Goal: Task Accomplishment & Management: Manage account settings

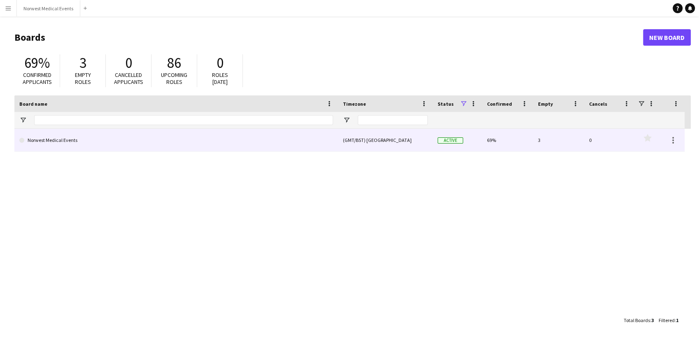
click at [220, 140] on link "Norwest Medical Events" at bounding box center [175, 140] width 313 height 23
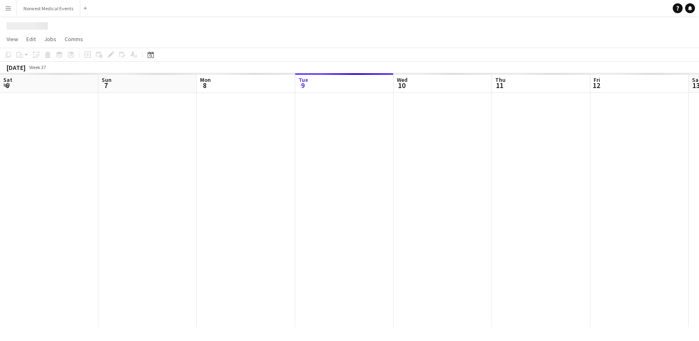
scroll to position [0, 197]
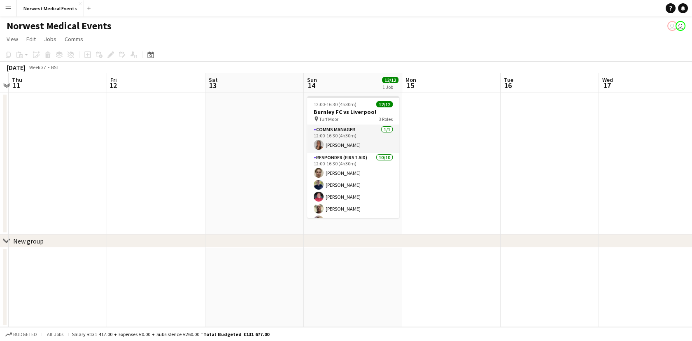
drag, startPoint x: 504, startPoint y: 170, endPoint x: 216, endPoint y: 184, distance: 287.9
click at [216, 184] on app-calendar-viewport "Mon 8 Tue 9 Wed 10 Thu 11 Fri 12 Sat 13 Sun 14 12/12 1 Job Mon 15 Tue 16 Wed 17…" at bounding box center [346, 200] width 692 height 254
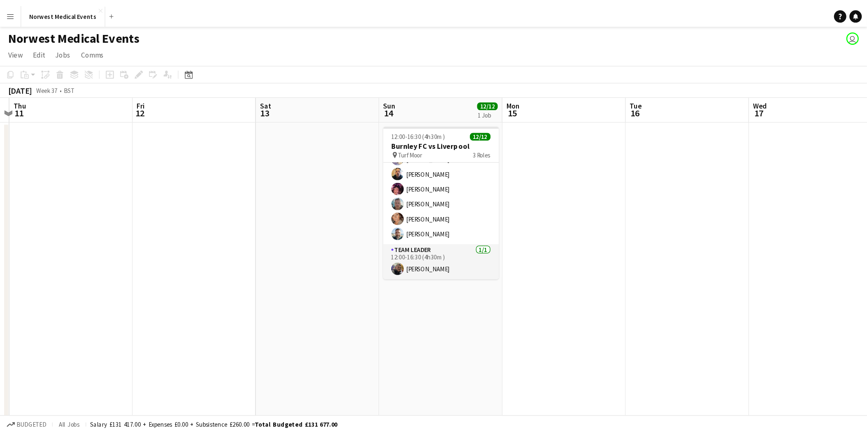
scroll to position [98, 0]
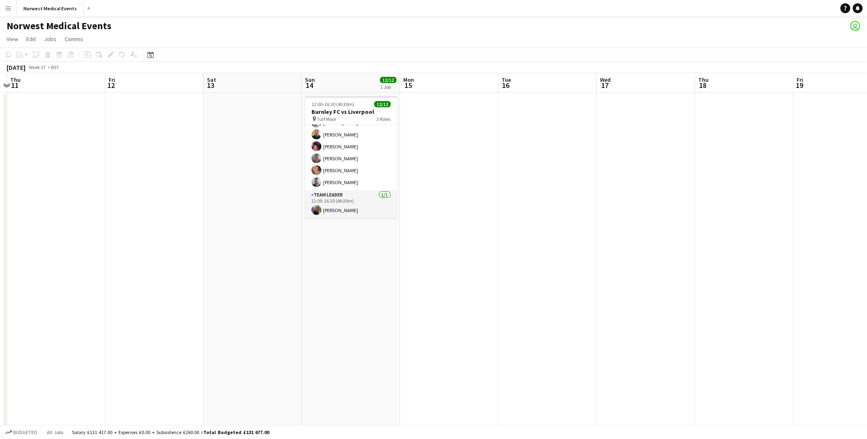
drag, startPoint x: 627, startPoint y: 235, endPoint x: 350, endPoint y: 224, distance: 277.9
click at [395, 221] on app-calendar-viewport "Mon 8 Tue 9 Wed 10 Thu 11 Fri 12 Sat 13 Sun 14 12/12 1 Job Mon 15 Tue 16 Wed 17…" at bounding box center [433, 297] width 867 height 449
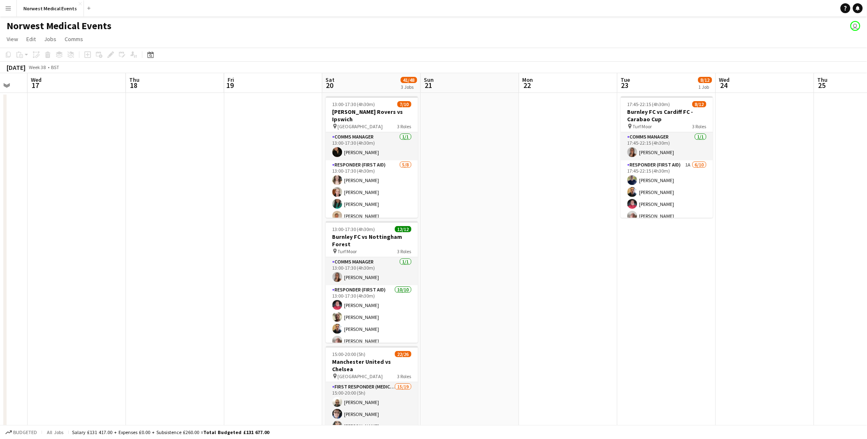
drag, startPoint x: 561, startPoint y: 260, endPoint x: 187, endPoint y: 217, distance: 376.5
click at [187, 217] on app-calendar-viewport "Sun 14 12/12 1 Job Mon 15 Tue 16 Wed 17 Thu 18 Fri 19 Sat 20 41/48 3 Jobs Sun 2…" at bounding box center [433, 297] width 867 height 449
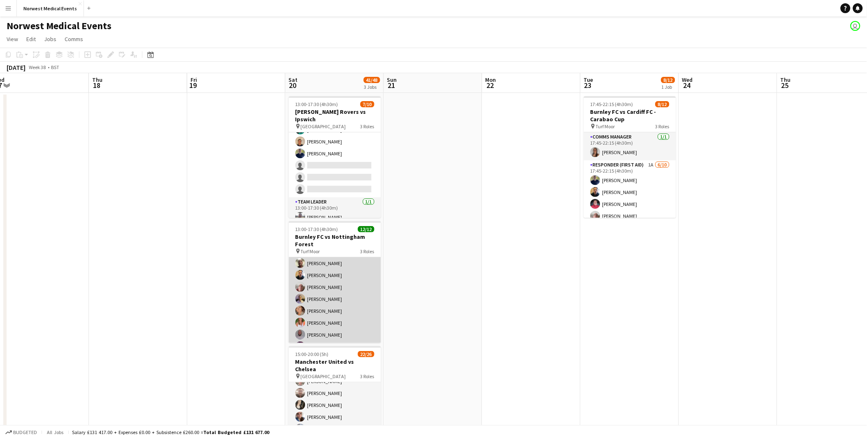
scroll to position [106, 0]
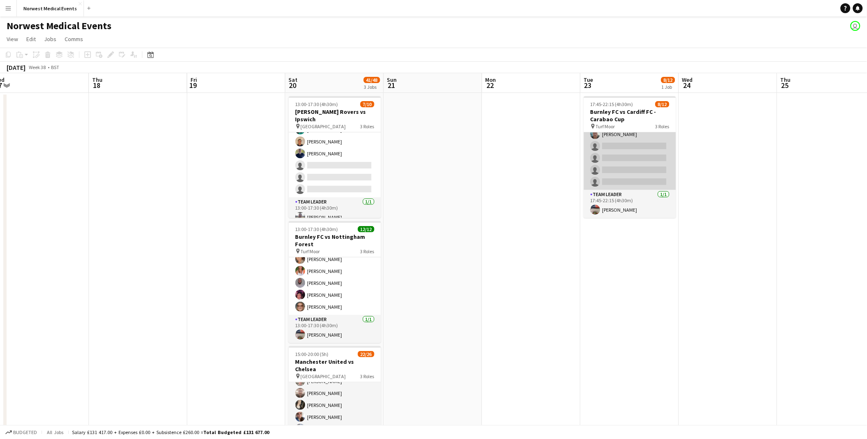
click at [627, 172] on app-card-role "Responder (First Aid) 1A [DATE] 17:45-22:15 (4h30m) [PERSON_NAME] [PERSON_NAME]…" at bounding box center [630, 122] width 92 height 135
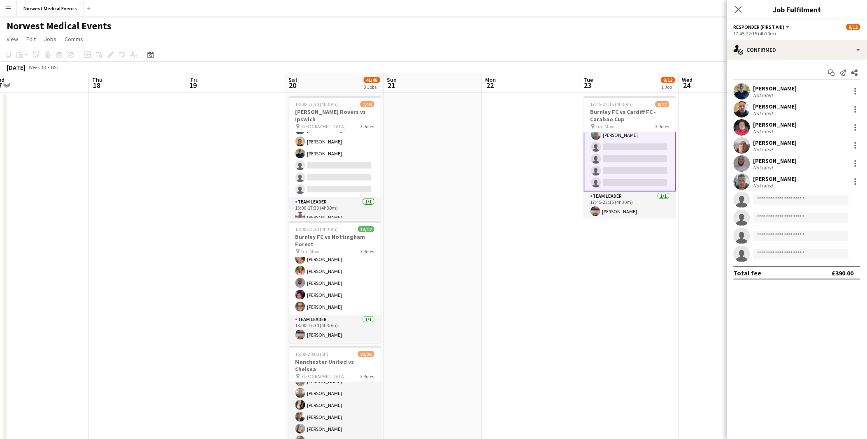
scroll to position [106, 0]
click at [698, 36] on div "17:45-22:15 (4h30m)" at bounding box center [797, 33] width 127 height 6
click at [698, 49] on div "single-neutral-actions-check-2 Confirmed" at bounding box center [797, 50] width 140 height 20
click at [698, 135] on div "single-neutral-actions-information Applicants" at bounding box center [823, 134] width 81 height 16
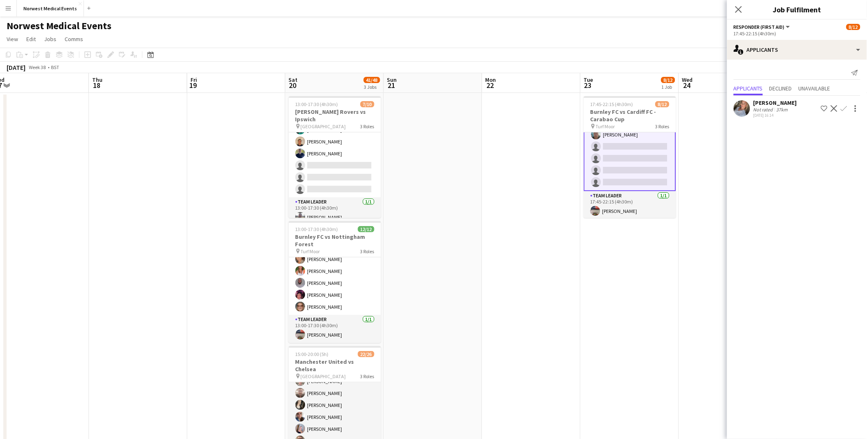
click at [698, 107] on app-icon "Confirm" at bounding box center [844, 108] width 7 height 7
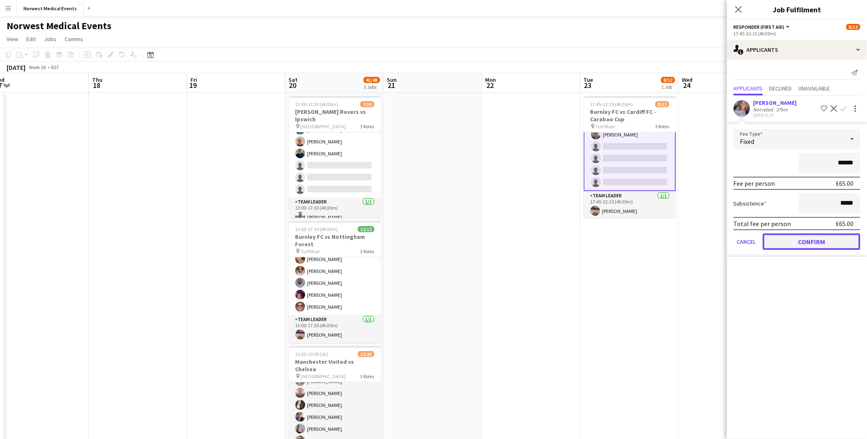
click at [698, 236] on button "Confirm" at bounding box center [812, 242] width 98 height 16
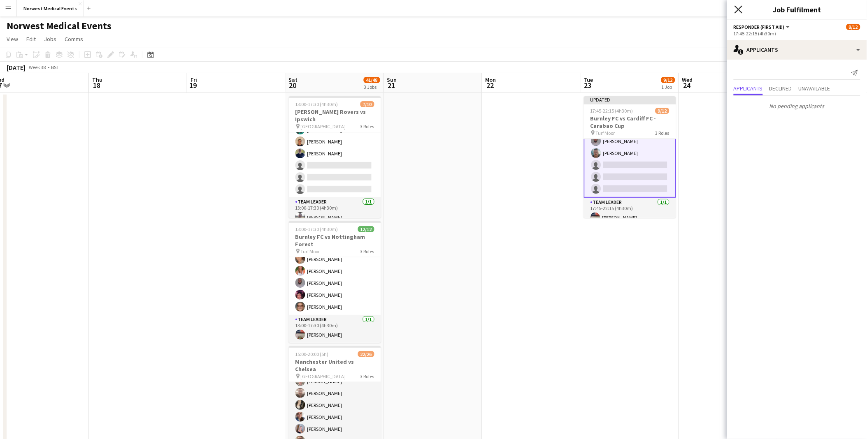
click at [698, 10] on icon "Close pop-in" at bounding box center [738, 9] width 8 height 8
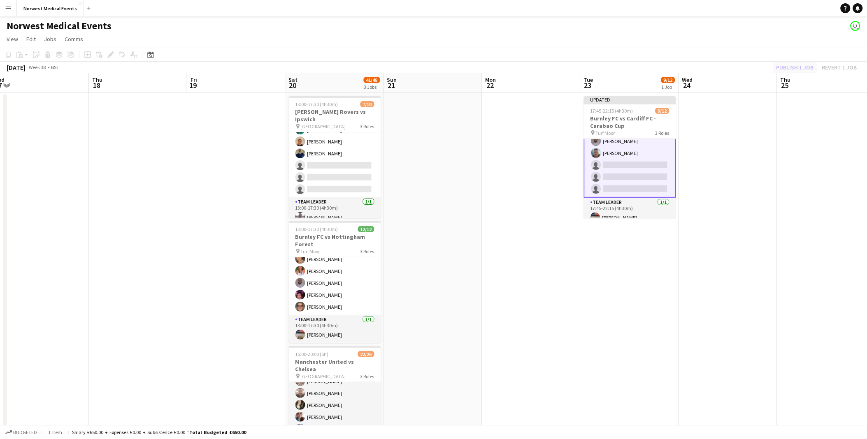
click at [698, 67] on div "Publish 1 job Revert 1 job" at bounding box center [816, 67] width 100 height 11
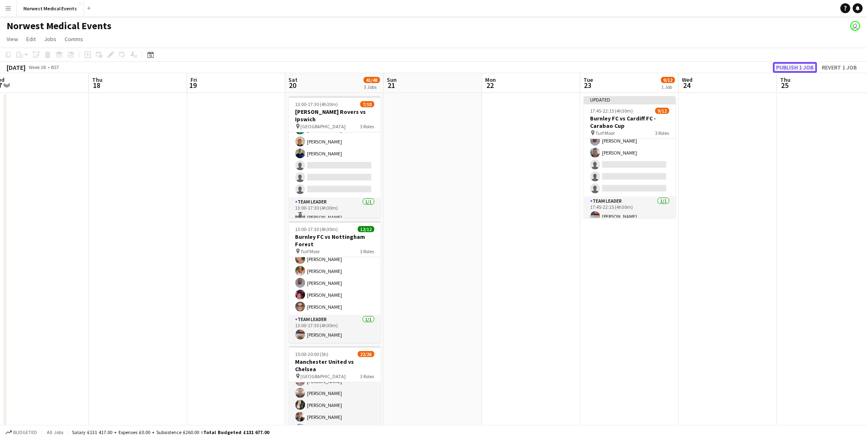
click at [698, 67] on button "Publish 1 job" at bounding box center [795, 67] width 44 height 11
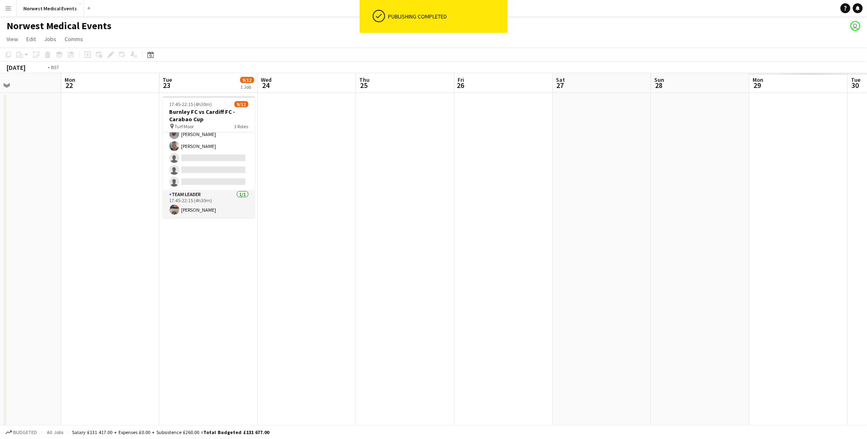
drag, startPoint x: 795, startPoint y: 222, endPoint x: 492, endPoint y: 267, distance: 305.8
click at [220, 251] on app-calendar-viewport "Wed 17 Thu 18 Fri 19 Sat 20 41/48 3 Jobs Sun 21 Mon 22 Tue 23 9/12 1 Job Wed 24…" at bounding box center [433, 297] width 867 height 449
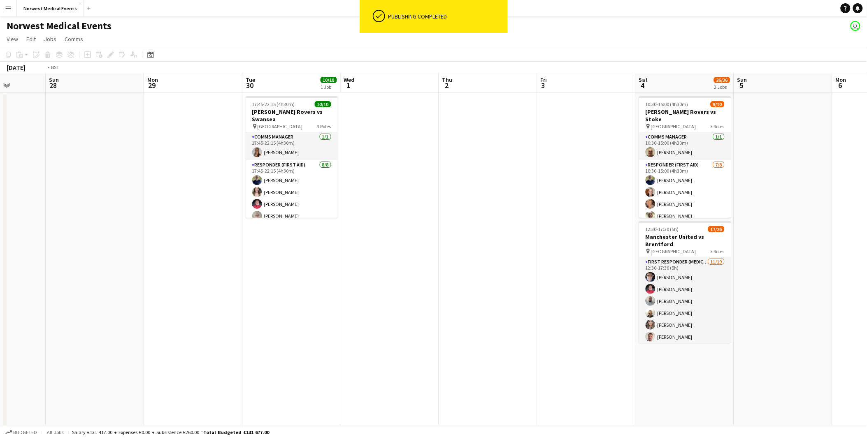
drag, startPoint x: 721, startPoint y: 278, endPoint x: 89, endPoint y: 225, distance: 633.7
click at [79, 225] on app-calendar-viewport "Thu 25 Fri 26 Sat 27 Sun 28 Mon 29 Tue 30 10/10 1 Job Wed 1 Thu 2 Fri 3 Sat 4 2…" at bounding box center [433, 297] width 867 height 449
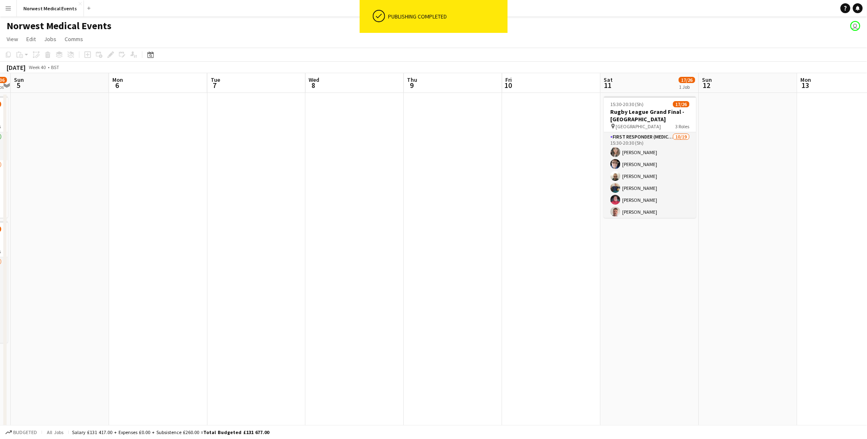
drag, startPoint x: 748, startPoint y: 258, endPoint x: 270, endPoint y: 262, distance: 478.1
click at [265, 260] on app-calendar-viewport "Thu 2 Fri 3 Sat 4 26/36 2 Jobs Sun 5 Mon 6 Tue 7 Wed 8 Thu 9 Fri 10 Sat 11 17/2…" at bounding box center [433, 297] width 867 height 449
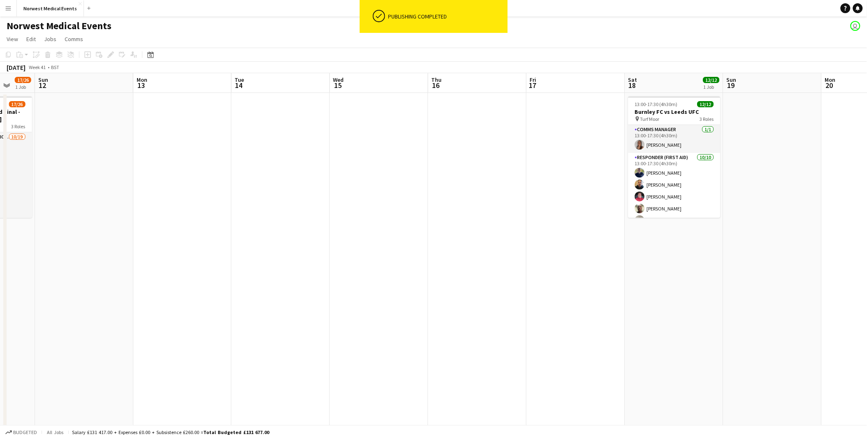
drag, startPoint x: 769, startPoint y: 291, endPoint x: 109, endPoint y: 291, distance: 659.9
click at [109, 291] on app-calendar-viewport "Wed 8 Thu 9 Fri 10 Sat 11 17/26 1 Job Sun 12 Mon 13 Tue 14 Wed 15 Thu 16 Fri 17…" at bounding box center [433, 297] width 867 height 449
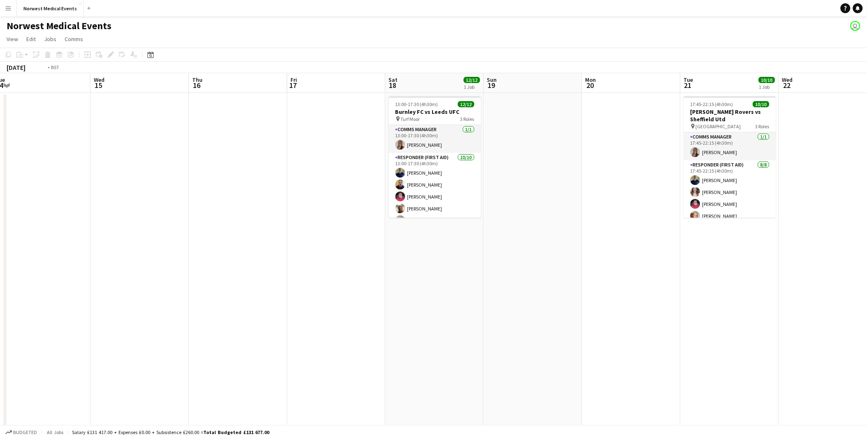
scroll to position [0, 235]
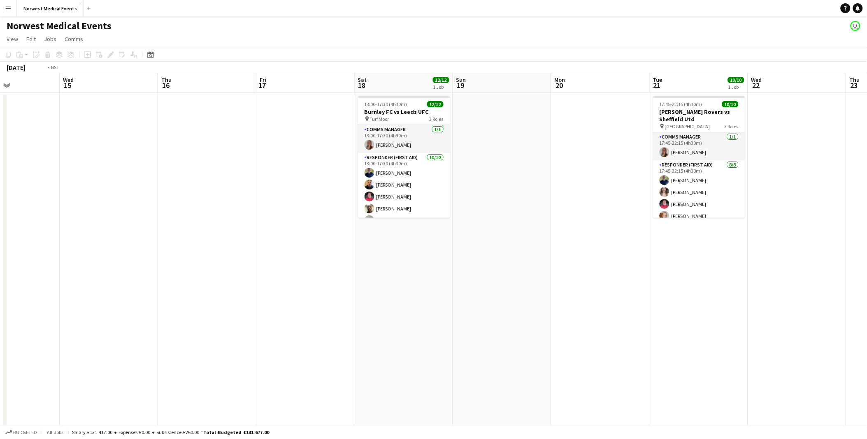
drag, startPoint x: 589, startPoint y: 295, endPoint x: 673, endPoint y: 263, distance: 89.9
click at [698, 341] on html "Menu Boards Boards Boards All jobs Status Workforce Workforce My Workforce Recr…" at bounding box center [433, 268] width 867 height 536
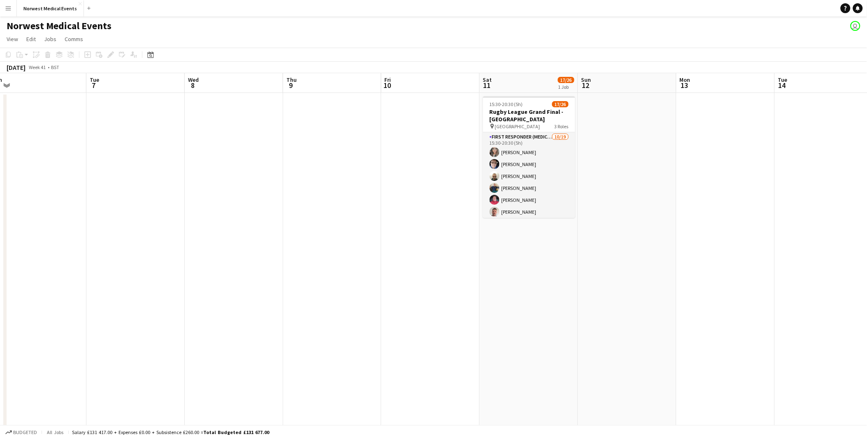
drag, startPoint x: 697, startPoint y: 200, endPoint x: 306, endPoint y: 218, distance: 391.3
click at [698, 202] on app-calendar-viewport "Sat 4 26/36 2 Jobs Sun 5 Mon 6 Tue 7 Wed 8 Thu 9 Fri 10 Sat 11 17/26 1 Job Sun …" at bounding box center [433, 297] width 867 height 449
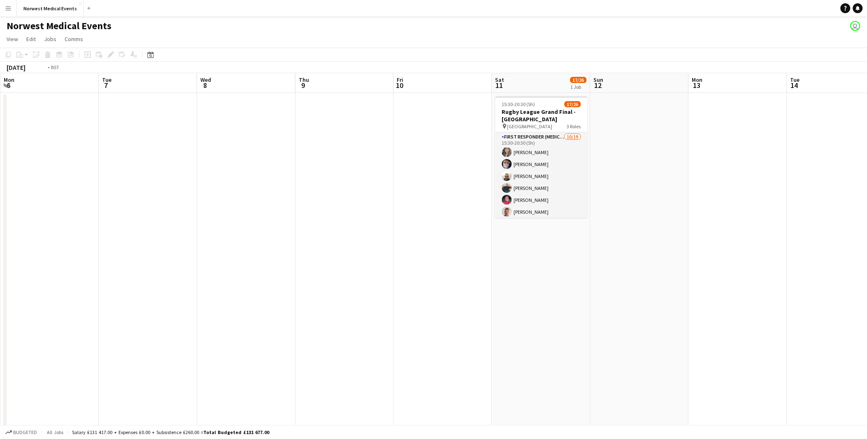
drag, startPoint x: 202, startPoint y: 240, endPoint x: 750, endPoint y: 257, distance: 548.3
click at [698, 257] on app-calendar-viewport "Sat 4 26/36 2 Jobs Sun 5 Mon 6 Tue 7 Wed 8 Thu 9 Fri 10 Sat 11 17/26 1 Job Sun …" at bounding box center [433, 297] width 867 height 449
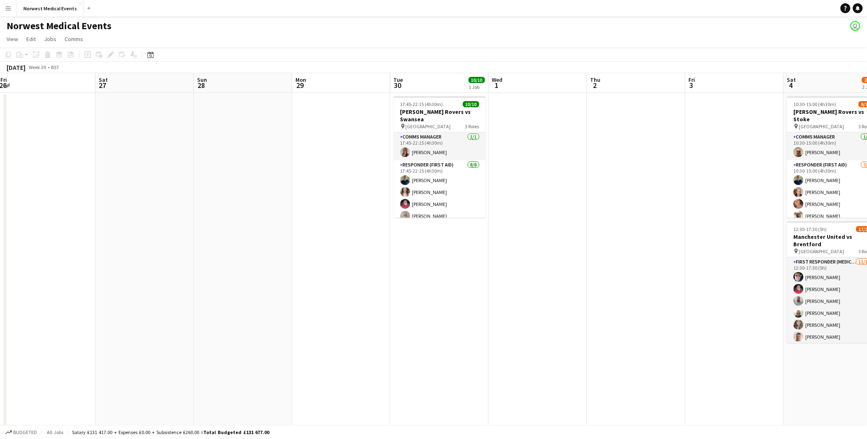
scroll to position [0, 208]
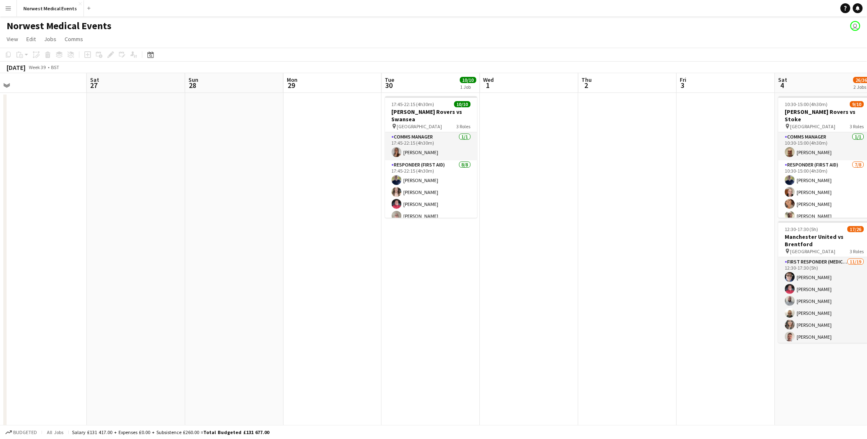
drag, startPoint x: 159, startPoint y: 221, endPoint x: 605, endPoint y: 233, distance: 446.1
click at [605, 233] on app-calendar-viewport "Wed 24 Thu 25 Fri 26 Sat 27 Sun 28 Mon 29 Tue 30 10/10 1 Job Wed 1 Thu 2 Fri 3 …" at bounding box center [433, 297] width 867 height 449
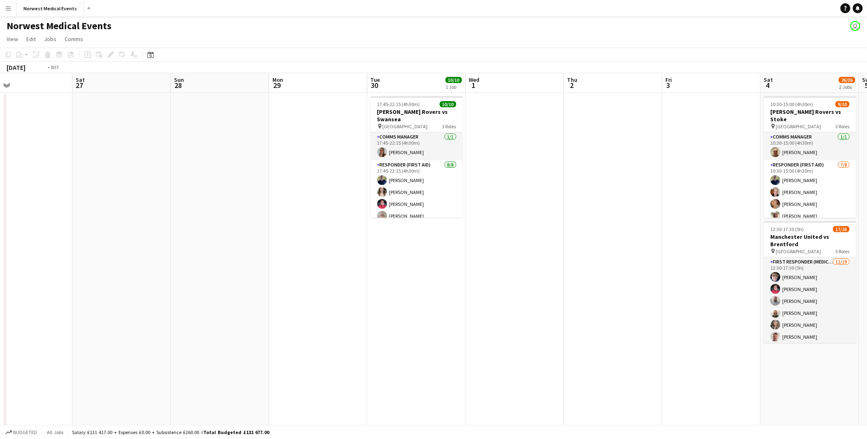
drag, startPoint x: 236, startPoint y: 213, endPoint x: 684, endPoint y: 273, distance: 452.0
click at [690, 273] on app-calendar-viewport "Wed 24 Thu 25 Fri 26 Sat 27 Sun 28 Mon 29 Tue 30 10/10 1 Job Wed 1 Thu 2 Fri 3 …" at bounding box center [433, 297] width 867 height 449
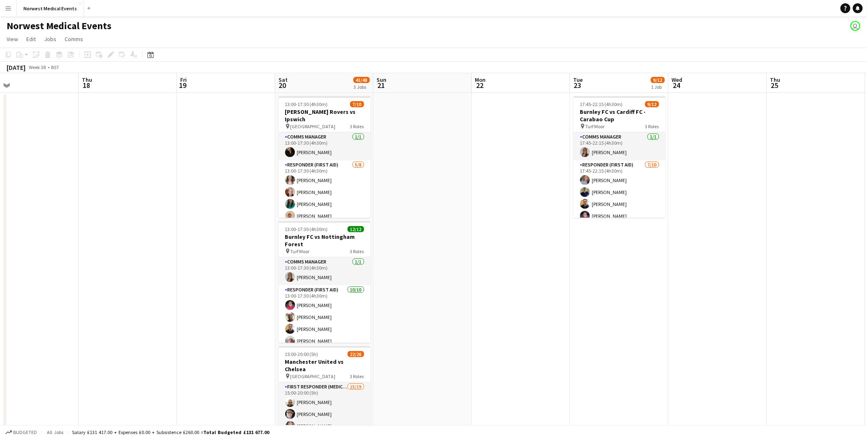
drag, startPoint x: 163, startPoint y: 260, endPoint x: 562, endPoint y: 267, distance: 399.5
click at [562, 267] on app-calendar-viewport "Mon 15 Tue 16 Wed 17 Thu 18 Fri 19 Sat 20 41/48 3 Jobs Sun 21 Mon 22 Tue 23 9/1…" at bounding box center [433, 297] width 867 height 449
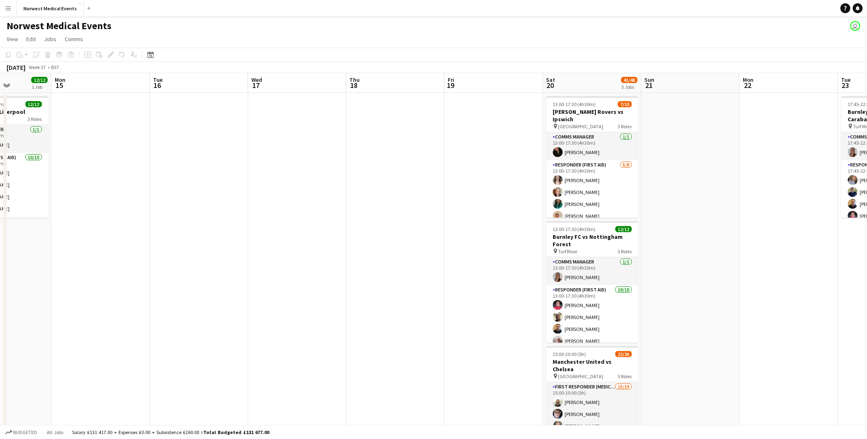
drag, startPoint x: 115, startPoint y: 210, endPoint x: 580, endPoint y: 210, distance: 465.3
click at [580, 210] on app-calendar-viewport "Fri 12 Sat 13 Sun 14 12/12 1 Job Mon 15 Tue 16 Wed 17 Thu 18 Fri 19 Sat 20 41/4…" at bounding box center [433, 297] width 867 height 449
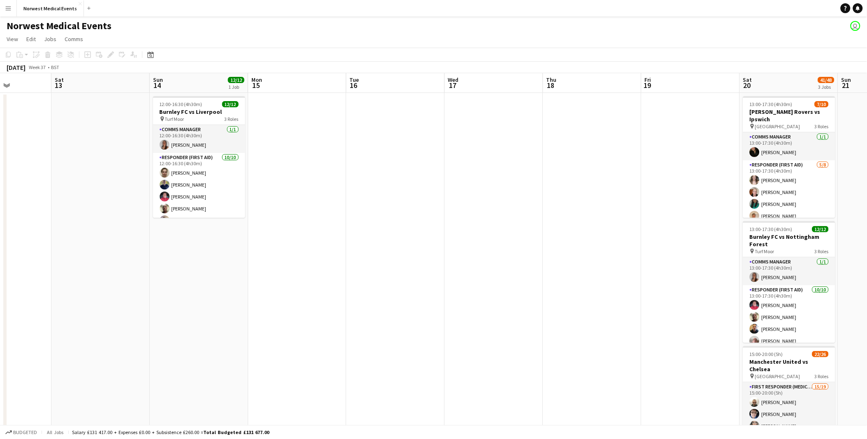
scroll to position [0, 243]
